Goal: Task Accomplishment & Management: Manage account settings

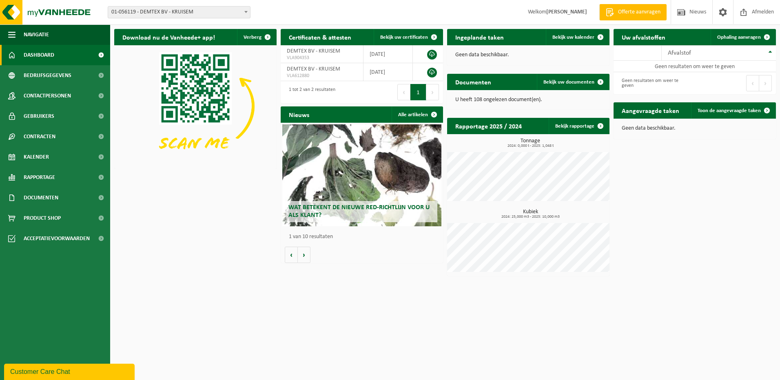
click at [245, 10] on span at bounding box center [246, 12] width 8 height 11
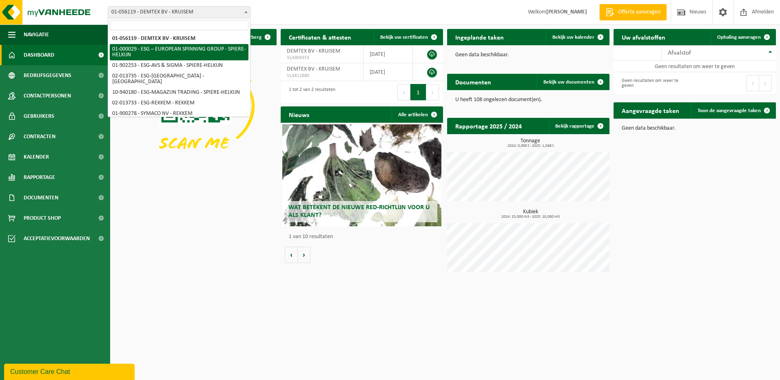
select select "14703"
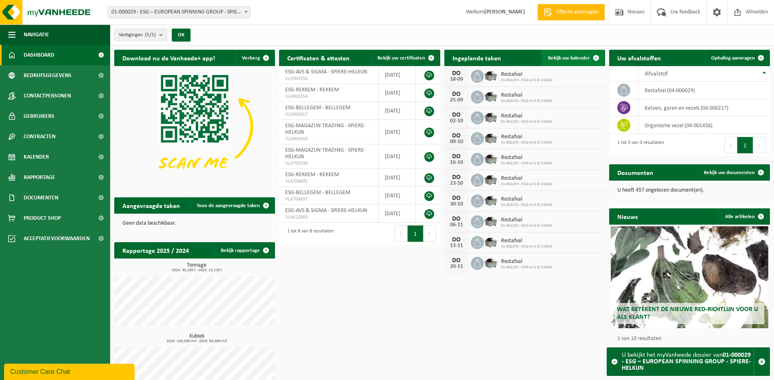
click at [558, 60] on span "Bekijk uw kalender" at bounding box center [569, 57] width 42 height 5
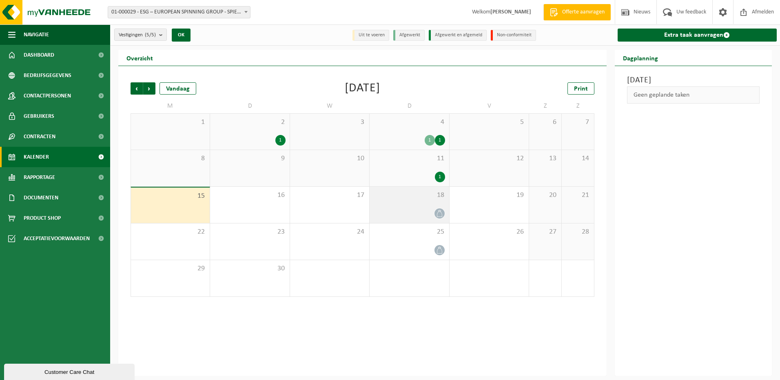
click at [438, 213] on icon at bounding box center [439, 213] width 7 height 7
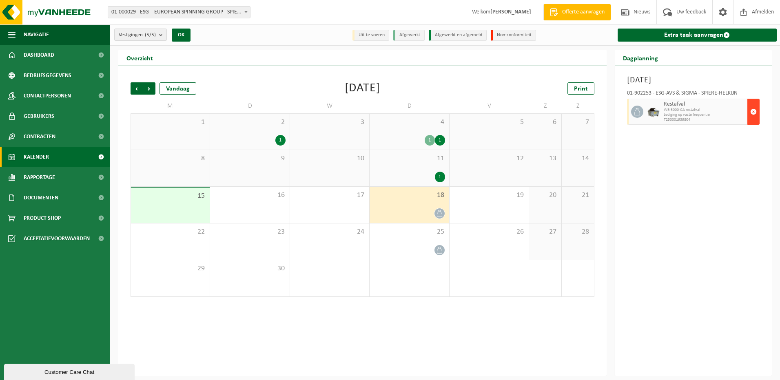
click at [753, 111] on span "button" at bounding box center [753, 112] width 7 height 16
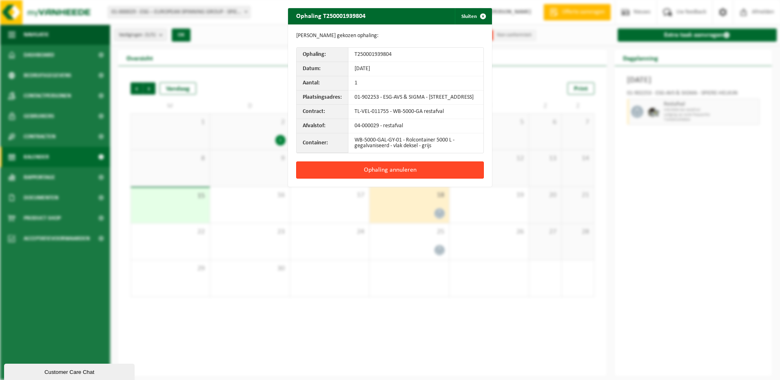
click at [358, 174] on button "Ophaling annuleren" at bounding box center [390, 170] width 188 height 17
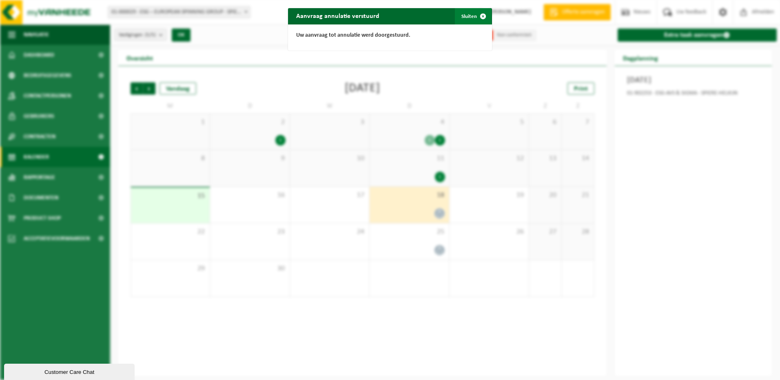
click at [464, 14] on button "Sluiten" at bounding box center [473, 16] width 36 height 16
